Goal: Task Accomplishment & Management: Manage account settings

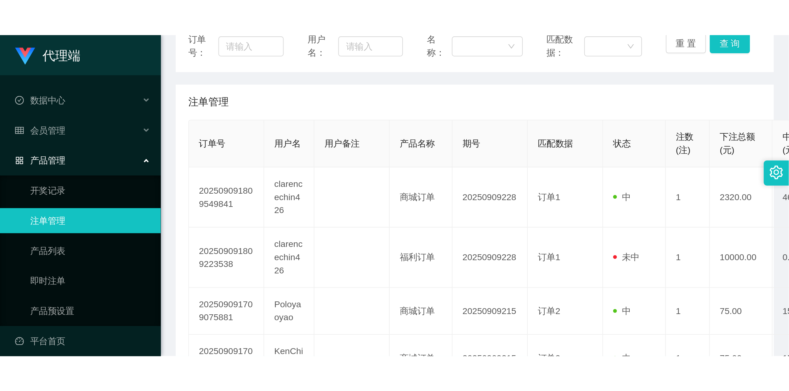
scroll to position [82, 0]
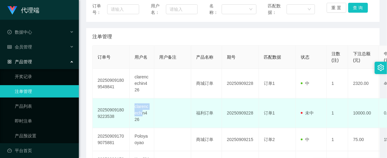
drag, startPoint x: 142, startPoint y: 116, endPoint x: 141, endPoint y: 110, distance: 6.5
click at [134, 106] on td "clarencechin426" at bounding box center [142, 113] width 25 height 30
click at [168, 108] on td at bounding box center [172, 113] width 37 height 30
drag, startPoint x: 139, startPoint y: 122, endPoint x: 134, endPoint y: 103, distance: 19.9
click at [134, 103] on td "clarencechin426" at bounding box center [142, 113] width 25 height 30
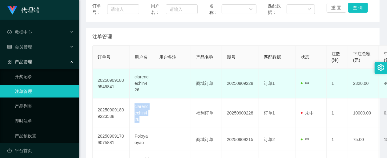
copy td "clarencechin426"
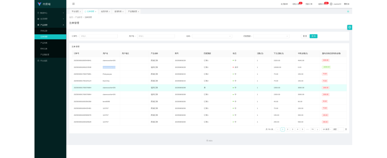
scroll to position [0, 0]
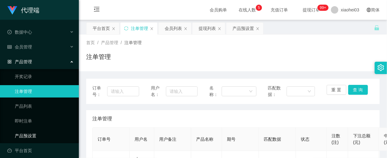
click at [31, 129] on link "产品预设置" at bounding box center [44, 135] width 59 height 12
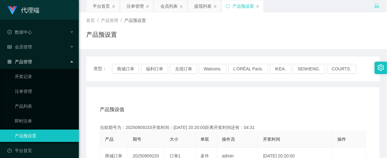
scroll to position [82, 0]
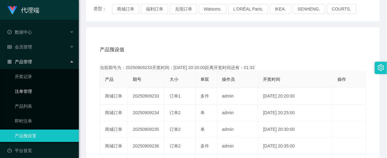
click at [33, 85] on link "注单管理" at bounding box center [44, 91] width 59 height 12
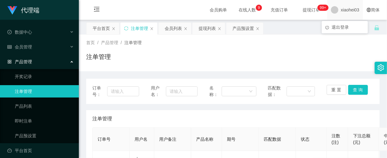
click at [345, 12] on span "xiaohei03" at bounding box center [350, 10] width 18 height 20
click at [341, 29] on div "平台首页 注单管理 会员列表 提现列表 产品预设置" at bounding box center [230, 32] width 288 height 21
click at [341, 10] on span "xiaohei03" at bounding box center [350, 10] width 18 height 20
click at [337, 25] on span "退出登录" at bounding box center [340, 27] width 17 height 5
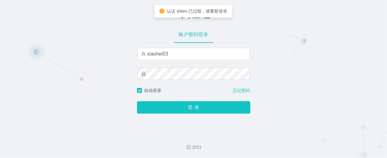
click at [192, 60] on div "xiaohei03" at bounding box center [194, 54] width 112 height 12
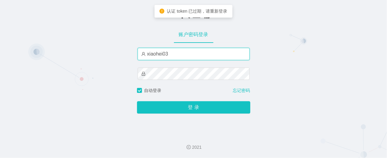
click at [194, 55] on input "xiaohei03" at bounding box center [194, 54] width 112 height 12
type input "xiaohei02"
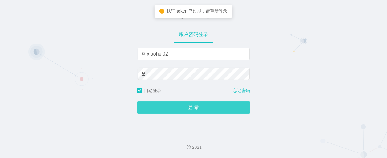
click at [201, 103] on button "登 录" at bounding box center [193, 107] width 113 height 12
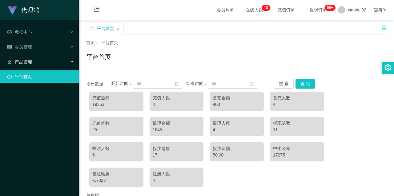
click at [26, 63] on span "产品管理" at bounding box center [19, 61] width 25 height 5
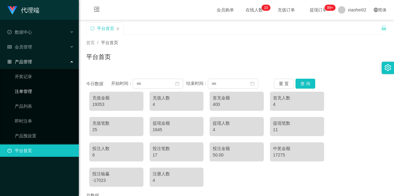
click at [26, 88] on link "注单管理" at bounding box center [44, 91] width 59 height 12
